Goal: Task Accomplishment & Management: Use online tool/utility

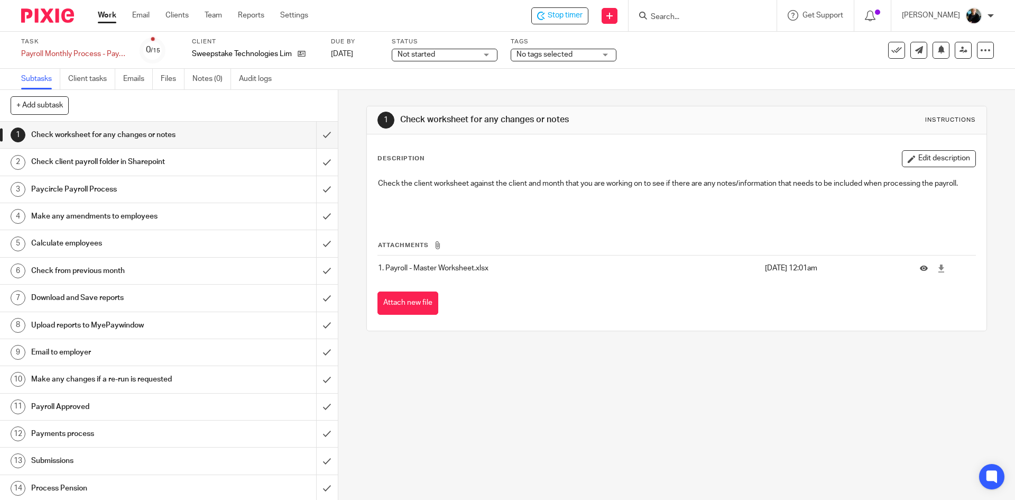
click at [677, 14] on input "Search" at bounding box center [697, 18] width 95 height 10
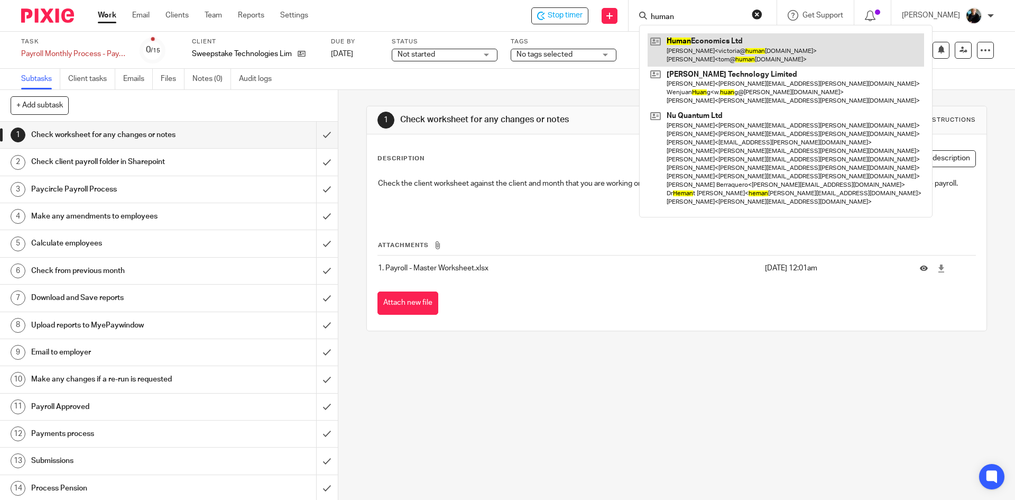
type input "human"
click at [730, 52] on link at bounding box center [786, 49] width 277 height 33
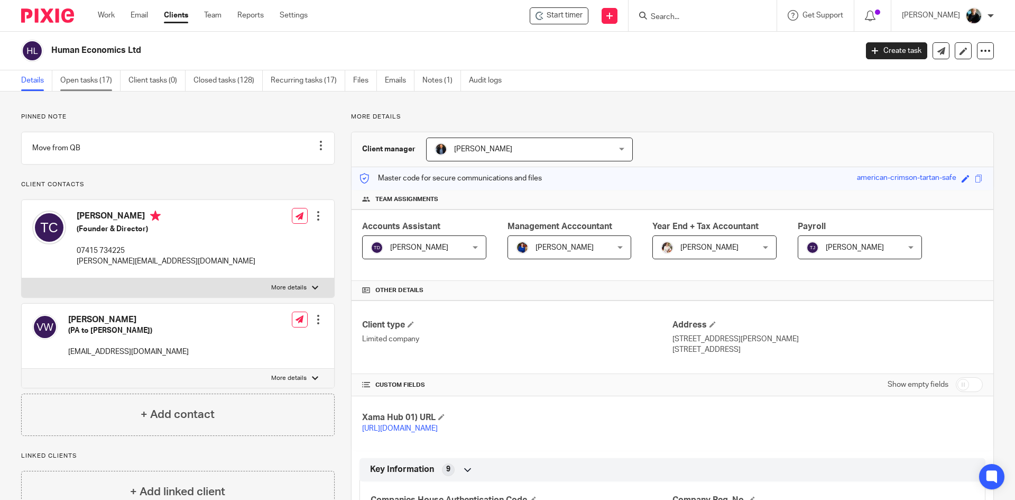
click at [83, 81] on link "Open tasks (17)" at bounding box center [90, 80] width 60 height 21
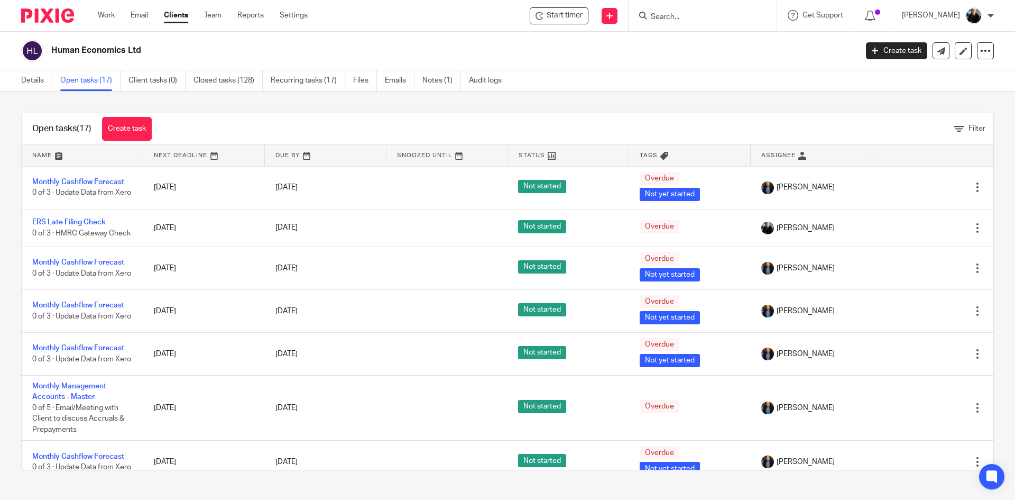
click at [680, 20] on input "Search" at bounding box center [697, 18] width 95 height 10
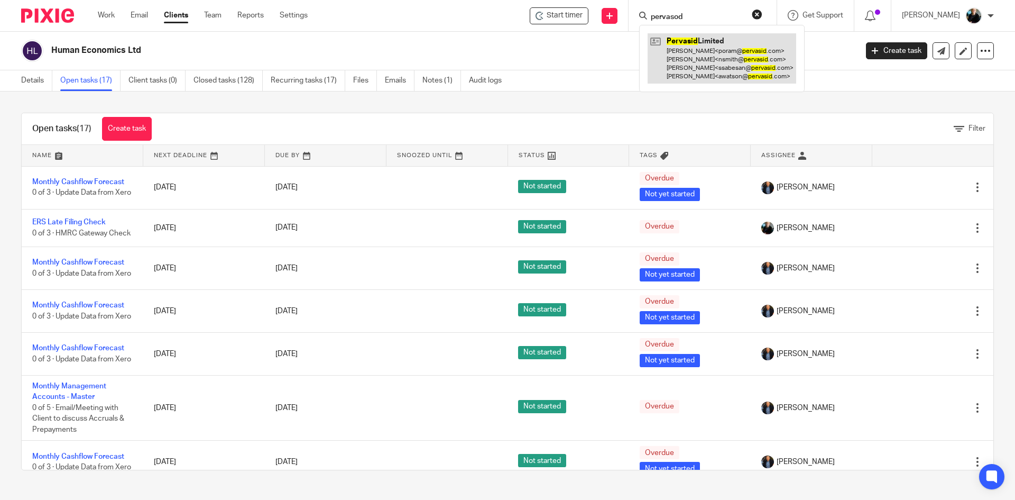
type input "pervasod"
click at [731, 64] on link at bounding box center [722, 58] width 149 height 50
click at [727, 63] on link at bounding box center [722, 58] width 149 height 50
click at [726, 63] on link at bounding box center [722, 58] width 149 height 50
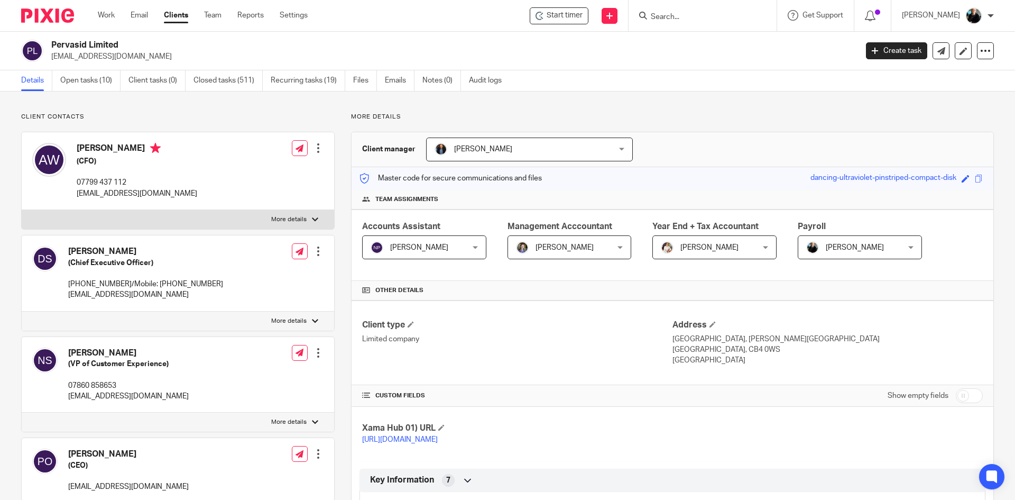
click at [691, 15] on input "Search" at bounding box center [697, 18] width 95 height 10
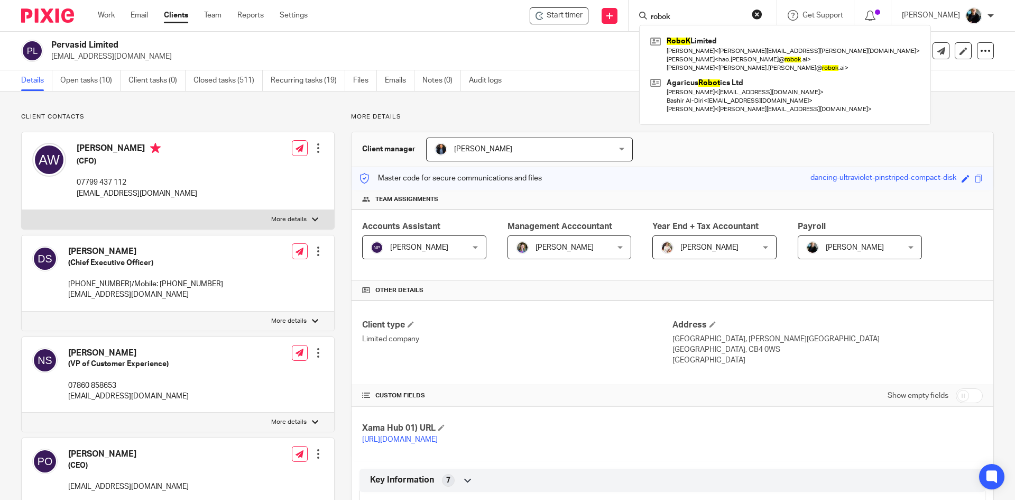
type input "robok"
click button "submit" at bounding box center [0, 0] width 0 height 0
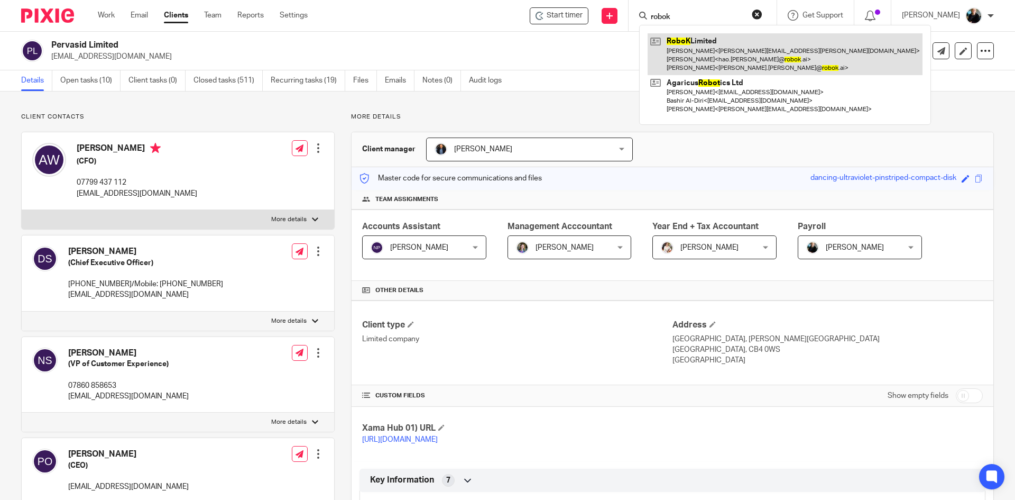
click at [726, 52] on link at bounding box center [785, 54] width 275 height 42
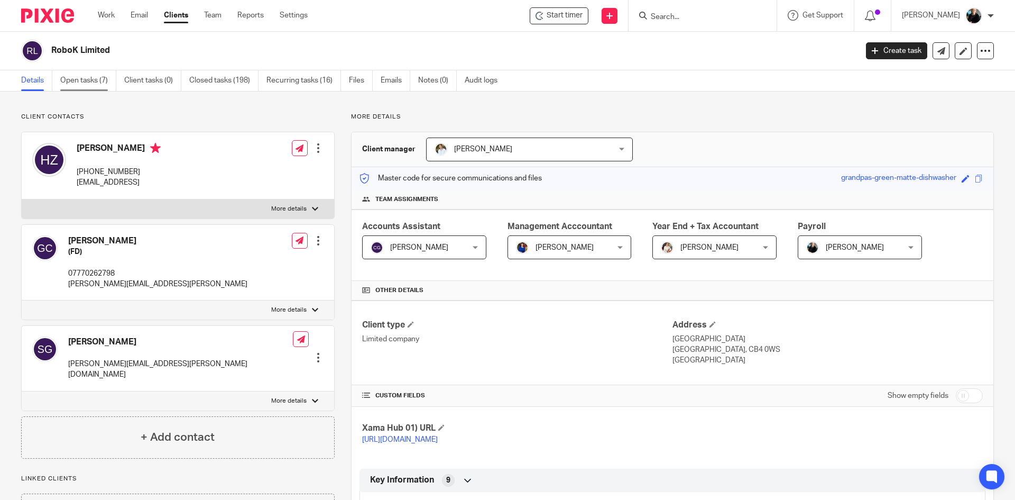
click at [82, 82] on link "Open tasks (7)" at bounding box center [88, 80] width 56 height 21
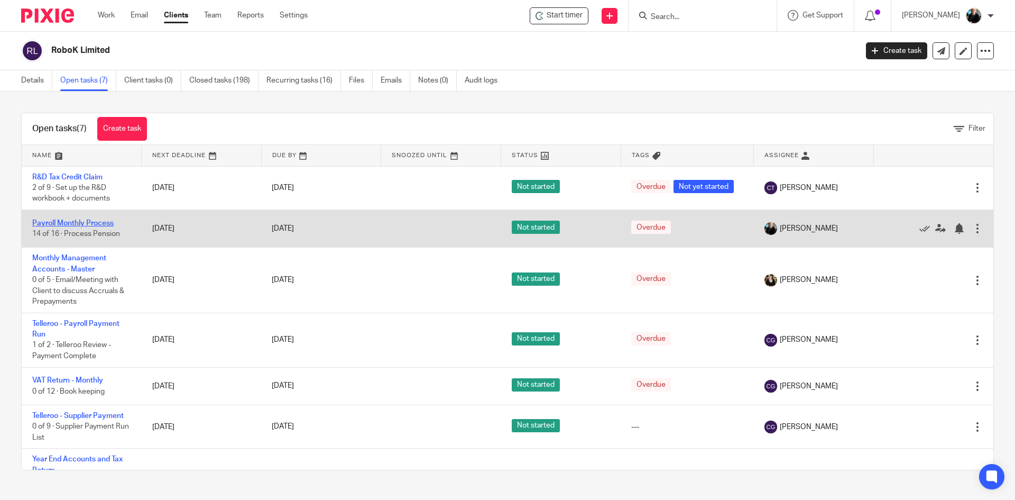
click at [71, 220] on link "Payroll Monthly Process" at bounding box center [72, 222] width 81 height 7
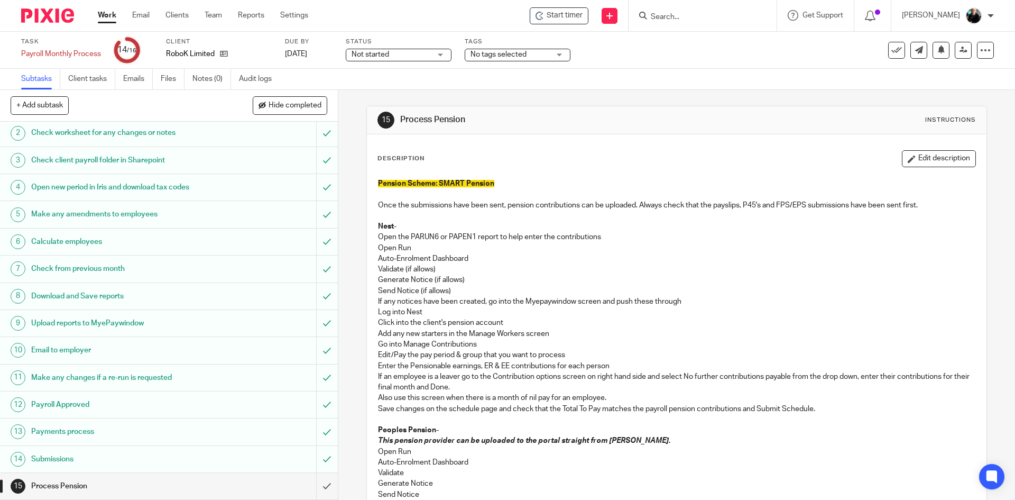
scroll to position [57, 0]
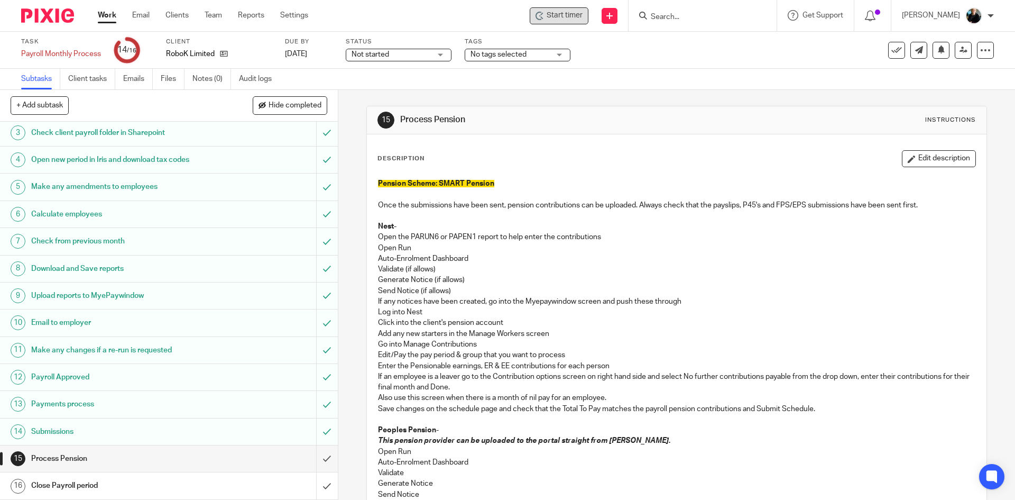
click at [557, 15] on span "Start timer" at bounding box center [565, 15] width 36 height 11
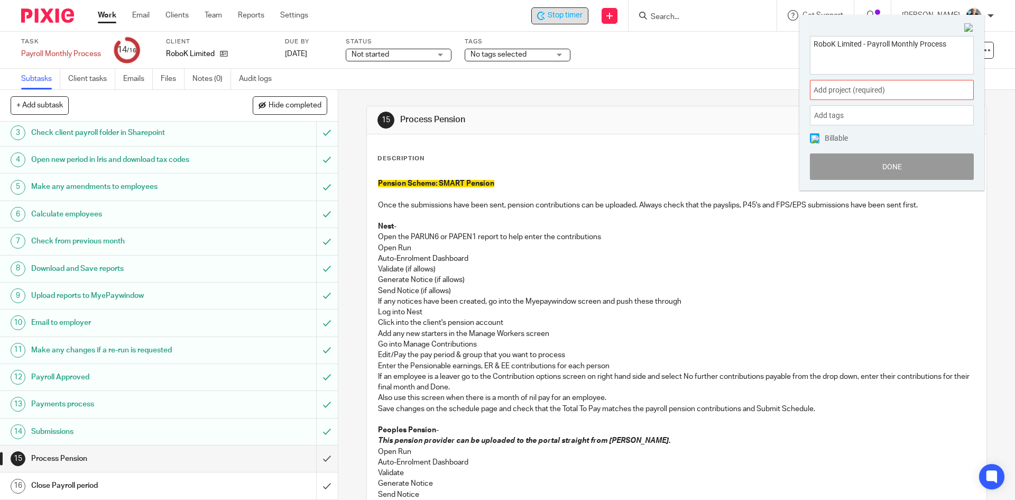
click at [878, 93] on span "Add project (required) :" at bounding box center [880, 90] width 133 height 11
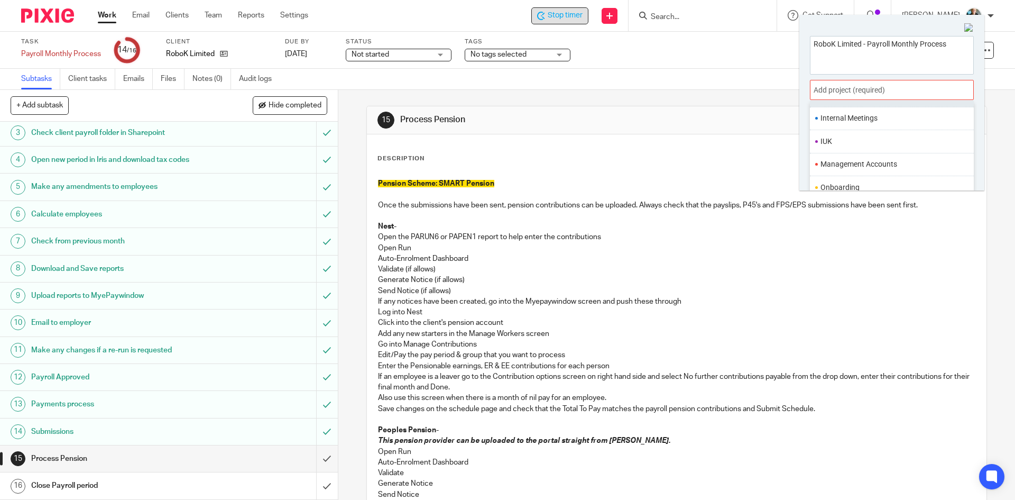
scroll to position [370, 0]
click at [847, 164] on li "Payroll" at bounding box center [890, 165] width 138 height 11
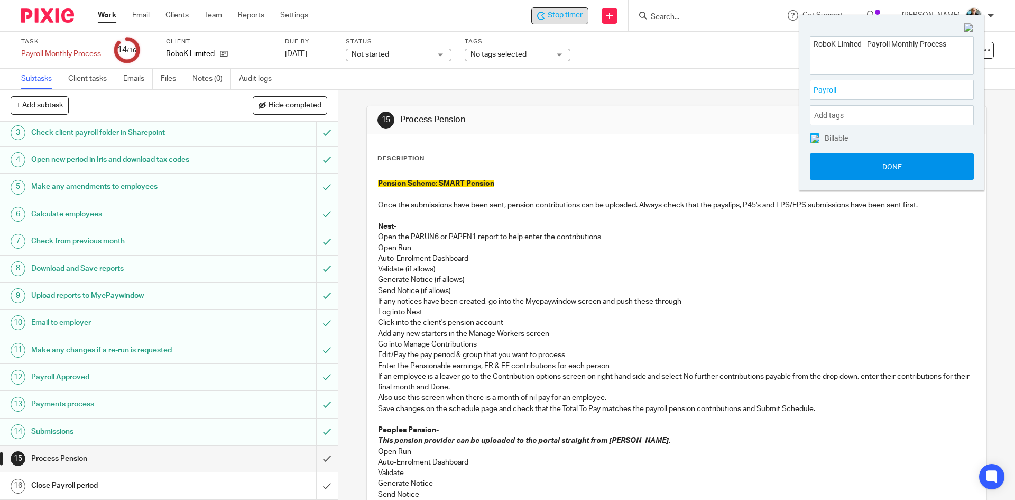
click at [882, 170] on button "Done" at bounding box center [892, 166] width 164 height 26
